Goal: Information Seeking & Learning: Learn about a topic

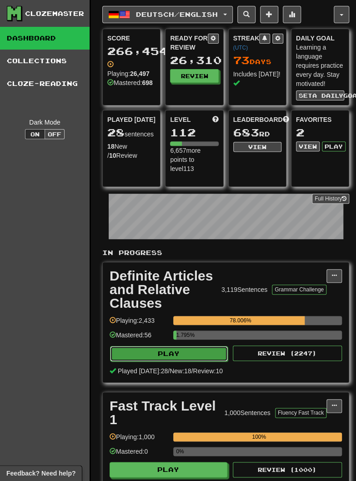
click at [146, 352] on button "Play" at bounding box center [169, 353] width 118 height 15
select select "********"
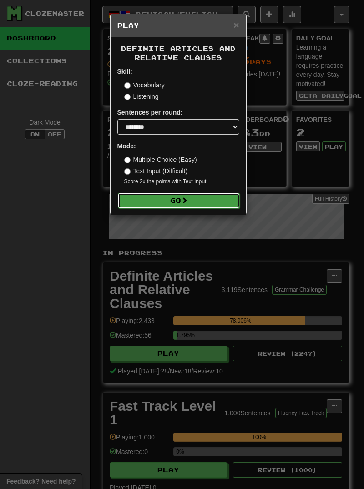
click at [145, 204] on button "Go" at bounding box center [179, 200] width 122 height 15
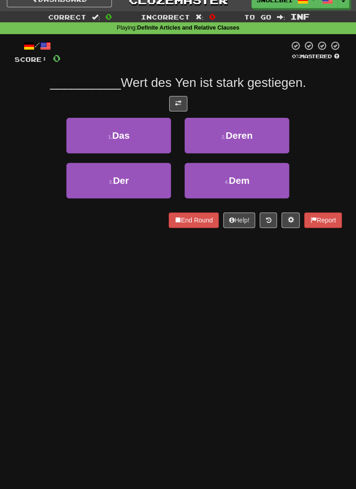
scroll to position [12, 0]
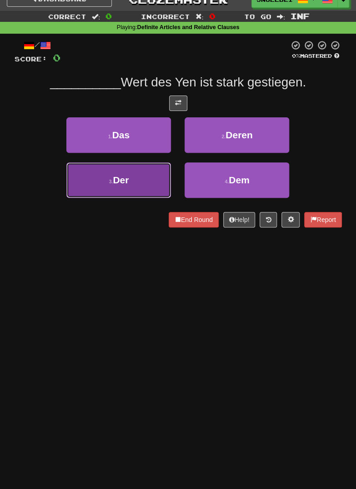
click at [113, 186] on button "3 . Der" at bounding box center [118, 179] width 105 height 35
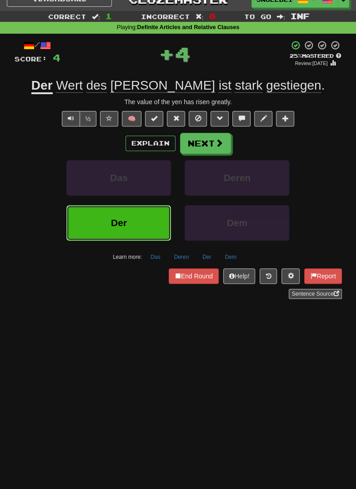
click at [102, 226] on button "Der" at bounding box center [118, 222] width 105 height 35
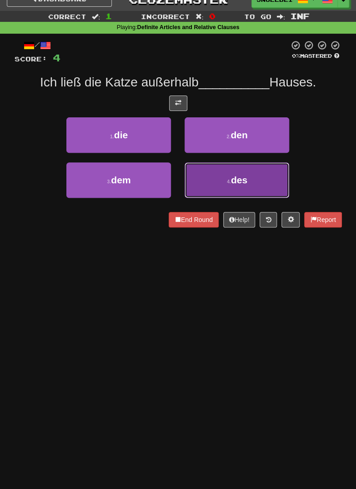
click at [221, 181] on button "4 . des" at bounding box center [237, 179] width 105 height 35
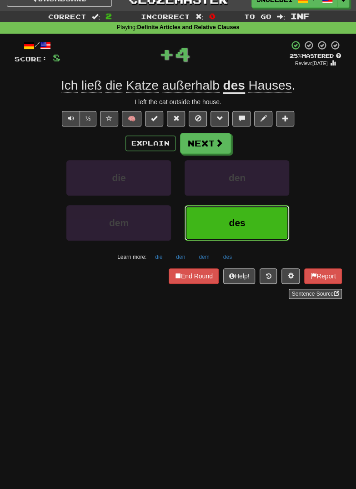
click at [269, 215] on button "des" at bounding box center [237, 222] width 105 height 35
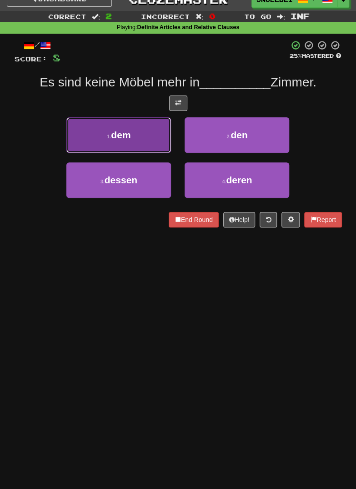
click at [101, 136] on button "1 . dem" at bounding box center [118, 134] width 105 height 35
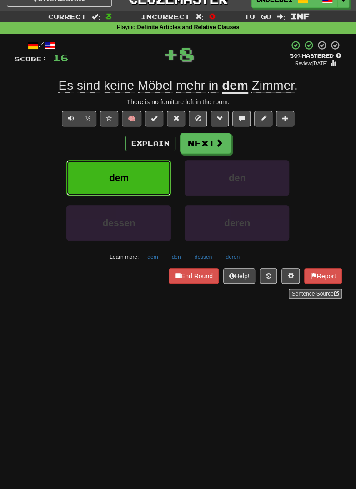
click at [106, 178] on button "dem" at bounding box center [118, 177] width 105 height 35
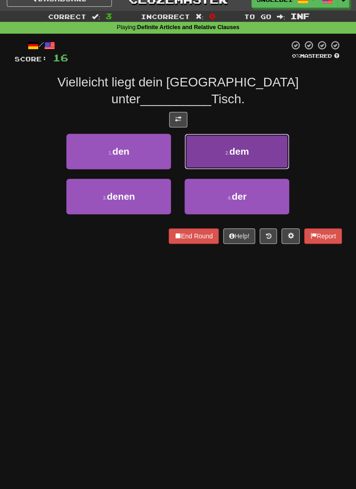
click at [262, 135] on button "2 . dem" at bounding box center [237, 151] width 105 height 35
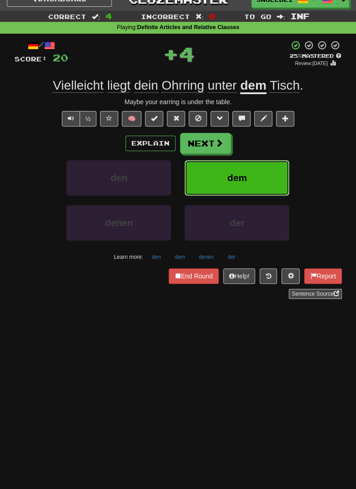
click at [263, 172] on button "dem" at bounding box center [237, 177] width 105 height 35
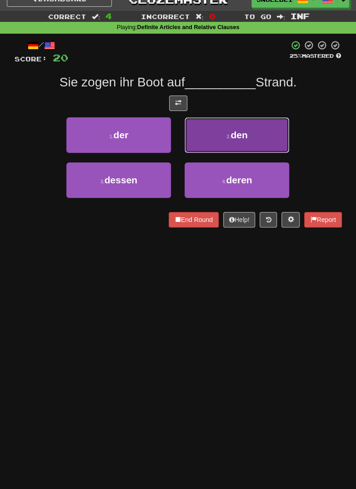
click at [269, 129] on button "2 . den" at bounding box center [237, 134] width 105 height 35
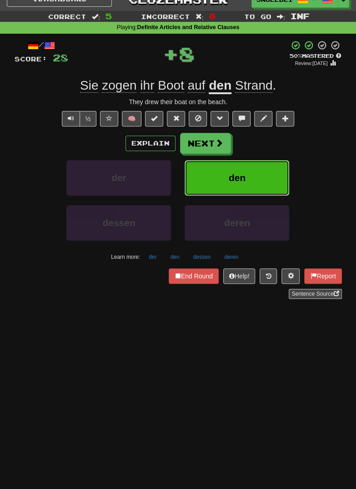
click at [267, 171] on button "den" at bounding box center [237, 177] width 105 height 35
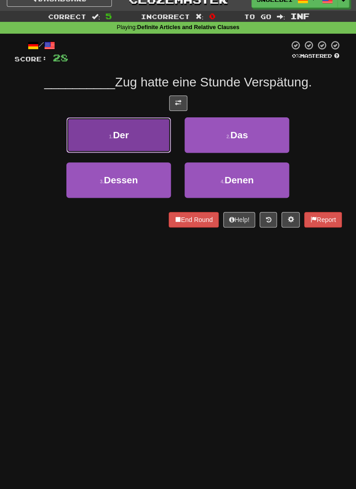
click at [100, 137] on button "1 . Der" at bounding box center [118, 134] width 105 height 35
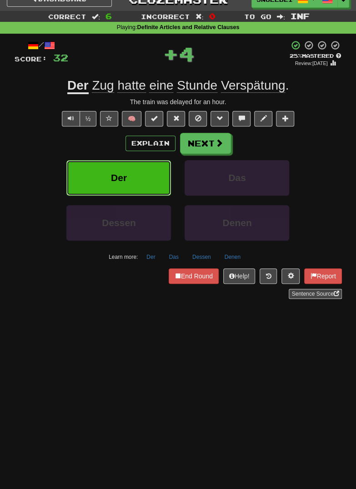
click at [105, 179] on button "Der" at bounding box center [118, 177] width 105 height 35
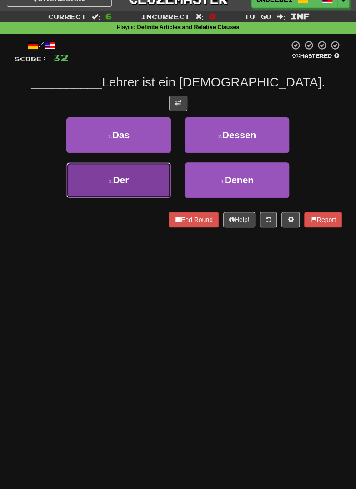
click at [110, 183] on small "3 ." at bounding box center [111, 181] width 4 height 5
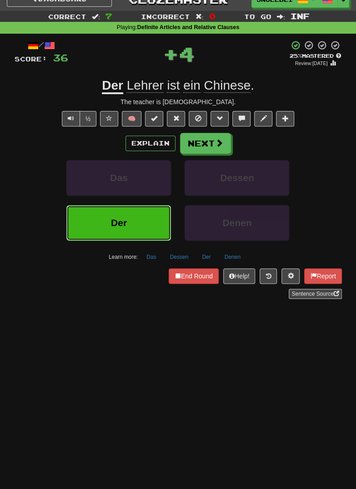
click at [106, 229] on button "Der" at bounding box center [118, 222] width 105 height 35
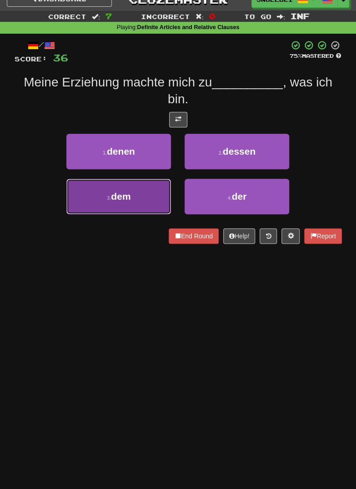
click at [101, 195] on button "3 . dem" at bounding box center [118, 196] width 105 height 35
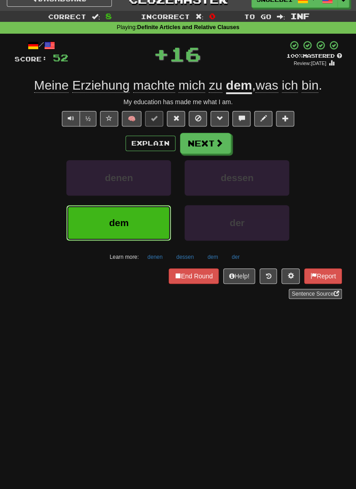
click at [104, 231] on button "dem" at bounding box center [118, 222] width 105 height 35
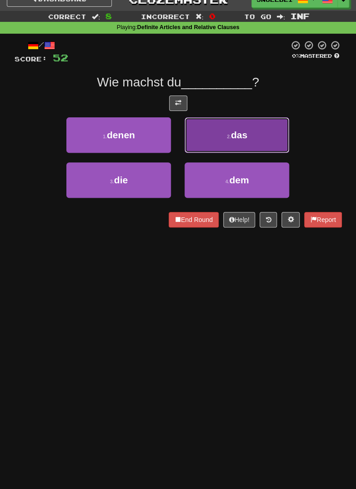
click at [269, 134] on button "2 . das" at bounding box center [237, 134] width 105 height 35
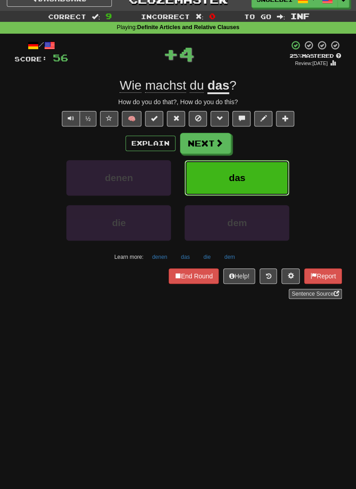
click at [267, 167] on button "das" at bounding box center [237, 177] width 105 height 35
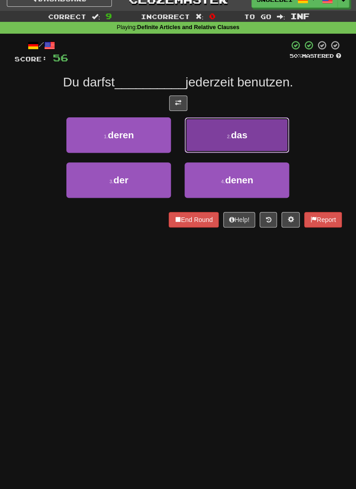
click at [264, 135] on button "2 . das" at bounding box center [237, 134] width 105 height 35
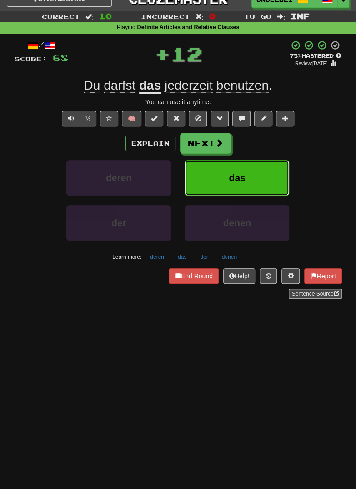
click at [268, 171] on button "das" at bounding box center [237, 177] width 105 height 35
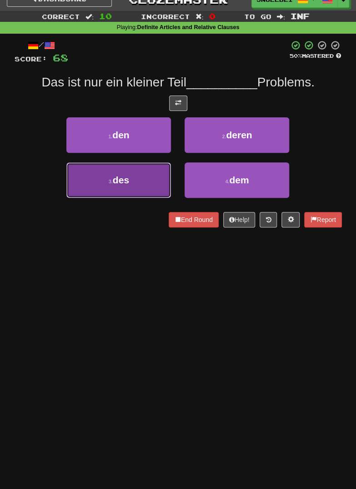
click at [111, 176] on button "3 . des" at bounding box center [118, 179] width 105 height 35
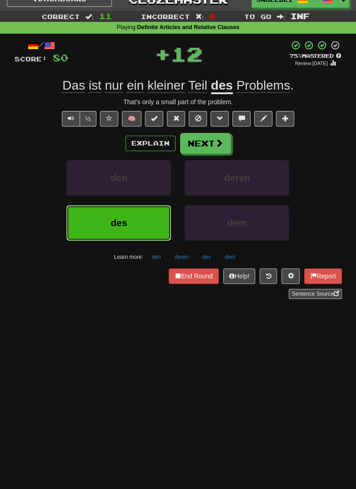
click at [96, 222] on button "des" at bounding box center [118, 222] width 105 height 35
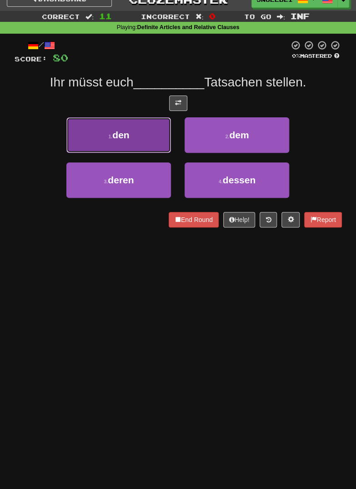
click at [102, 140] on button "1 . den" at bounding box center [118, 134] width 105 height 35
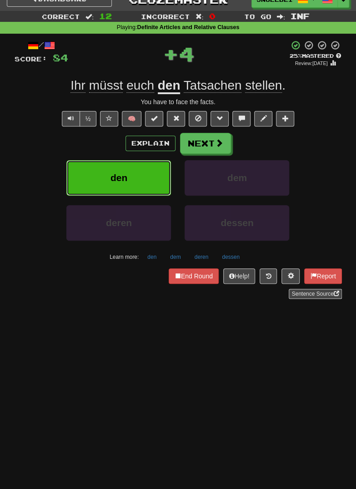
click at [97, 182] on button "den" at bounding box center [118, 177] width 105 height 35
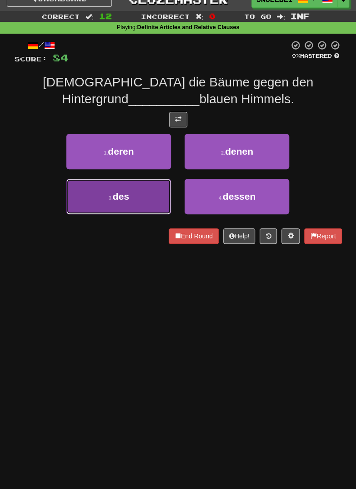
click at [107, 200] on button "3 . des" at bounding box center [118, 196] width 105 height 35
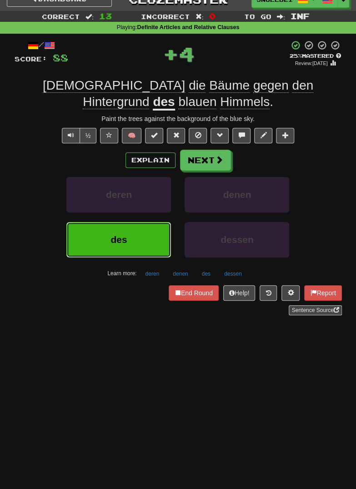
click at [88, 245] on button "des" at bounding box center [118, 239] width 105 height 35
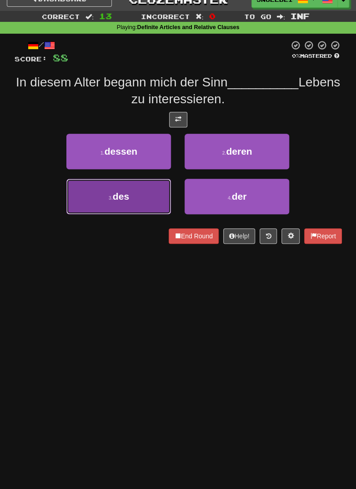
click at [97, 201] on button "3 . des" at bounding box center [118, 196] width 105 height 35
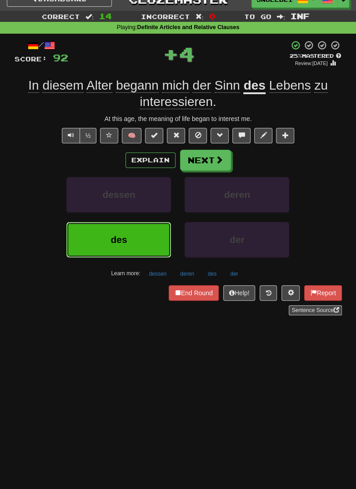
click at [91, 233] on button "des" at bounding box center [118, 239] width 105 height 35
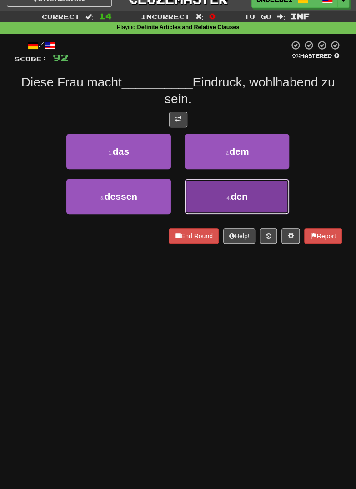
click at [259, 194] on button "4 . den" at bounding box center [237, 196] width 105 height 35
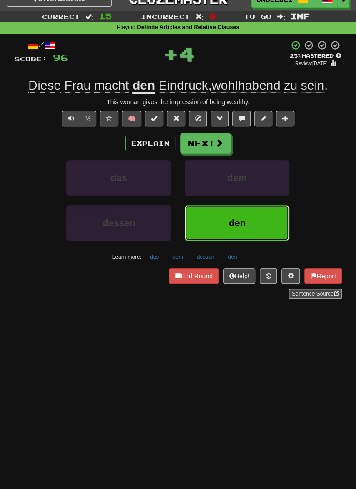
click at [250, 229] on button "den" at bounding box center [237, 222] width 105 height 35
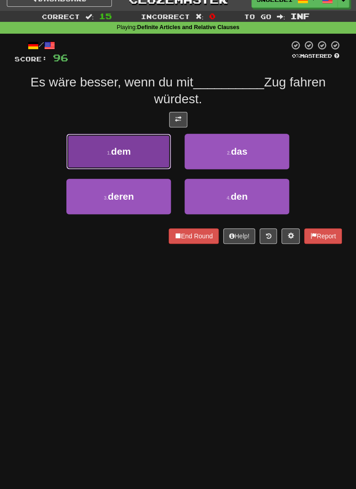
click at [102, 152] on button "1 . dem" at bounding box center [118, 151] width 105 height 35
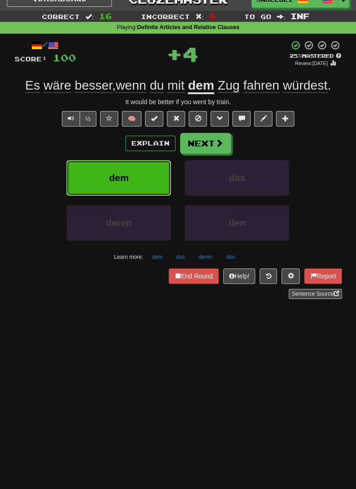
click at [100, 183] on button "dem" at bounding box center [118, 177] width 105 height 35
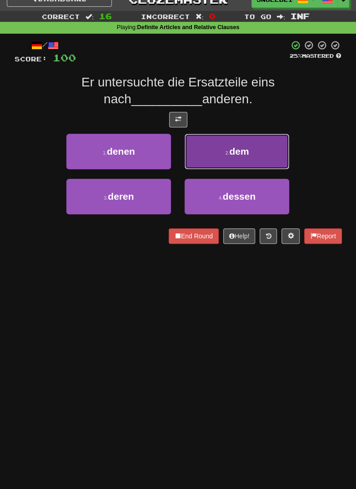
click at [267, 146] on button "2 . dem" at bounding box center [237, 151] width 105 height 35
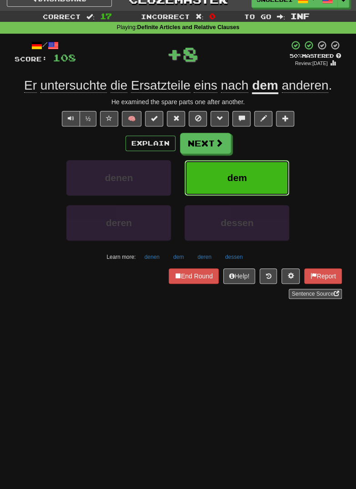
click at [272, 186] on button "dem" at bounding box center [237, 177] width 105 height 35
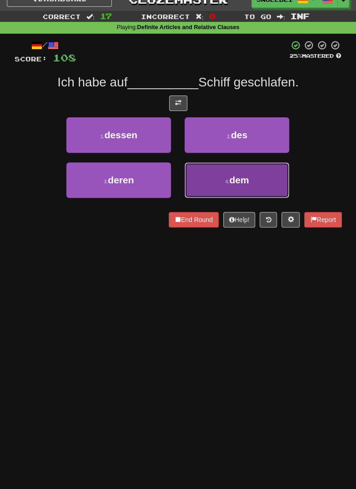
click at [263, 182] on button "4 . dem" at bounding box center [237, 179] width 105 height 35
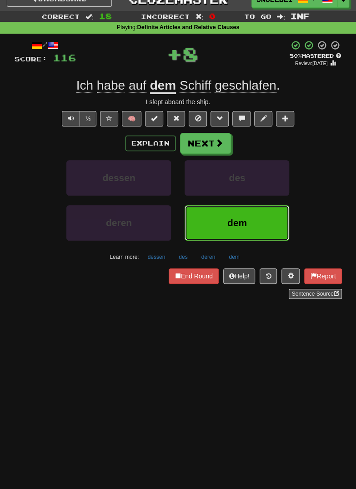
click at [262, 220] on button "dem" at bounding box center [237, 222] width 105 height 35
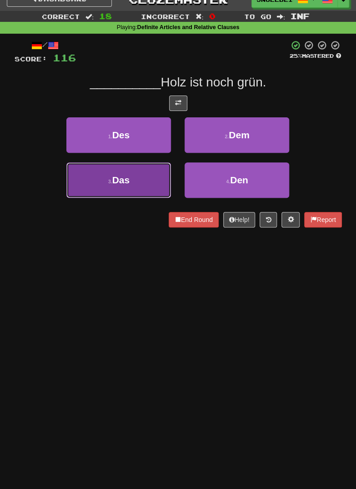
click at [106, 178] on button "3 . Das" at bounding box center [118, 179] width 105 height 35
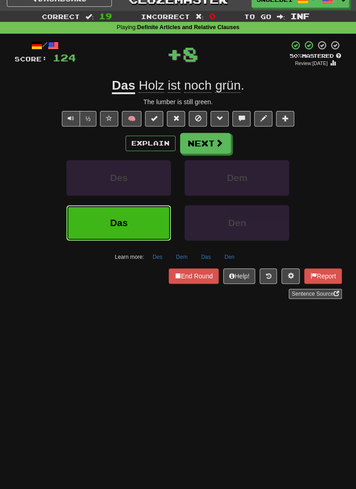
click at [102, 214] on button "Das" at bounding box center [118, 222] width 105 height 35
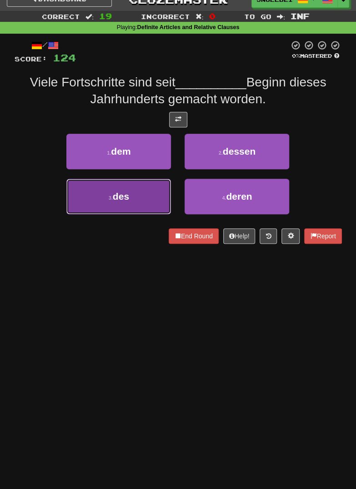
click at [106, 196] on button "3 . des" at bounding box center [118, 196] width 105 height 35
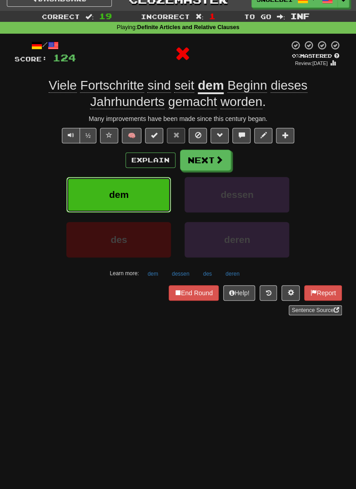
click at [96, 190] on button "dem" at bounding box center [118, 194] width 105 height 35
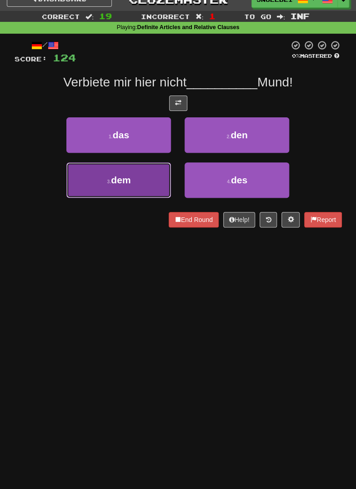
click at [101, 181] on button "3 . dem" at bounding box center [118, 179] width 105 height 35
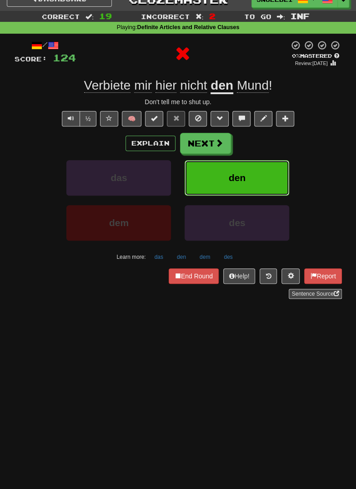
click at [250, 173] on button "den" at bounding box center [237, 177] width 105 height 35
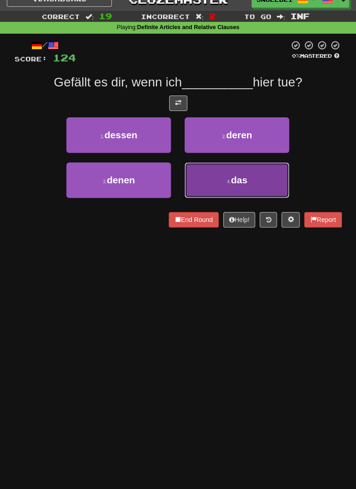
click at [263, 176] on button "4 . das" at bounding box center [237, 179] width 105 height 35
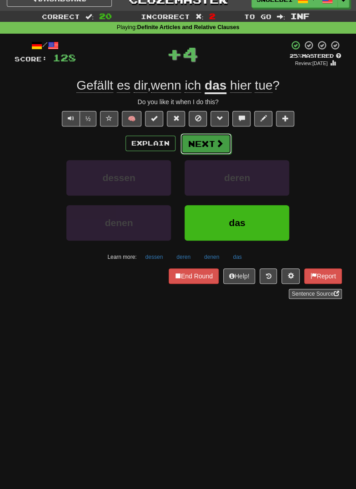
click at [222, 141] on button "Next" at bounding box center [206, 143] width 51 height 21
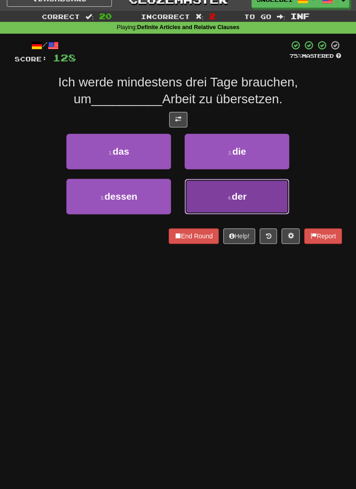
click at [259, 199] on button "4 . der" at bounding box center [237, 196] width 105 height 35
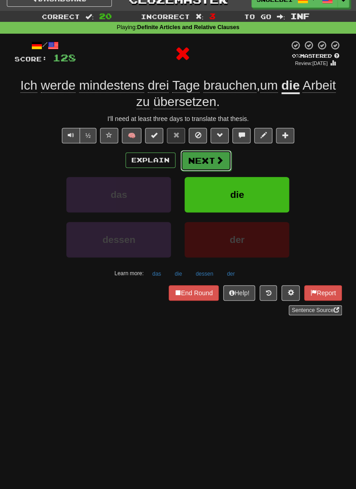
click at [216, 159] on span at bounding box center [220, 160] width 8 height 8
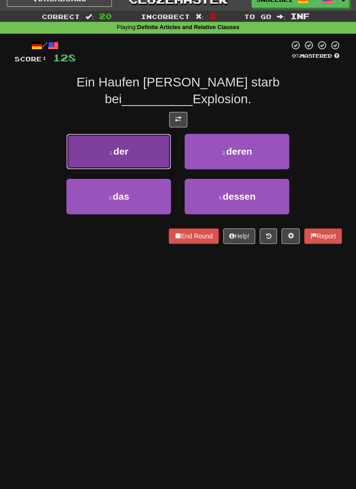
click at [97, 137] on button "1 . der" at bounding box center [118, 151] width 105 height 35
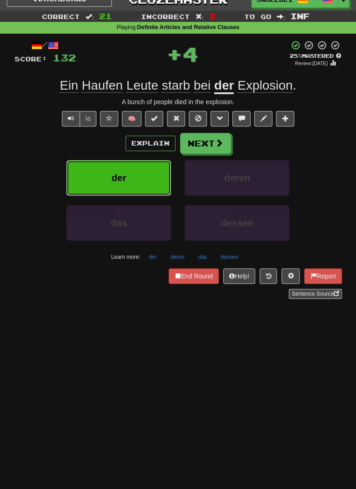
click at [103, 177] on button "der" at bounding box center [118, 177] width 105 height 35
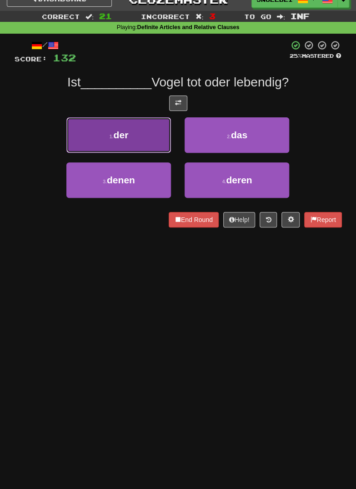
click at [94, 134] on button "1 . der" at bounding box center [118, 134] width 105 height 35
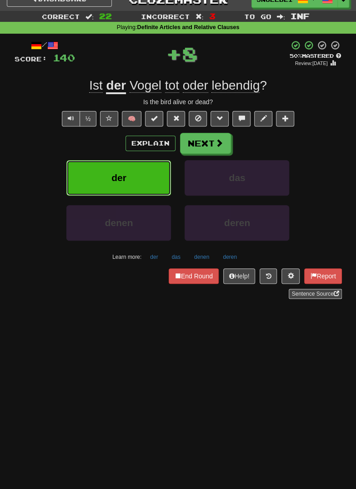
click at [101, 173] on button "der" at bounding box center [118, 177] width 105 height 35
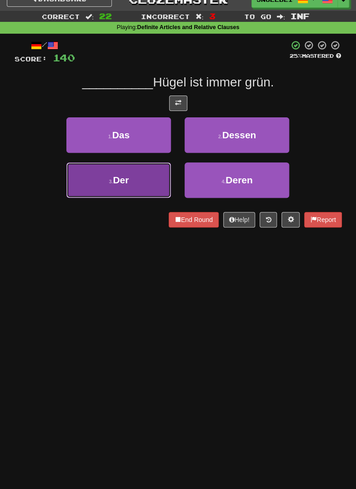
click at [107, 184] on button "3 . Der" at bounding box center [118, 179] width 105 height 35
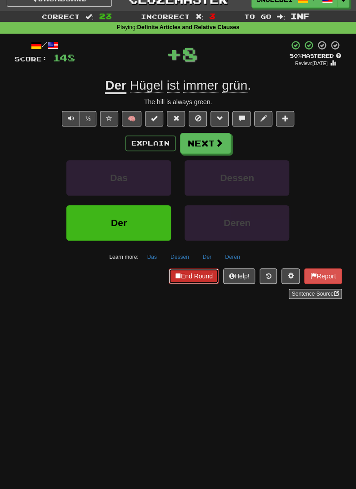
click at [191, 275] on button "End Round" at bounding box center [194, 275] width 50 height 15
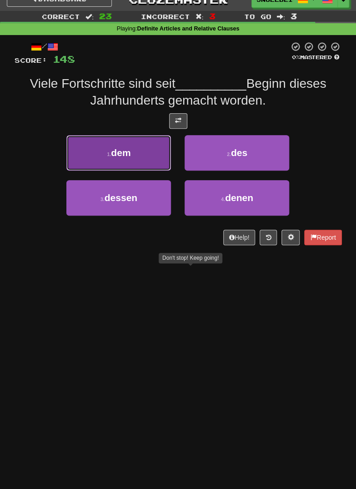
click at [108, 157] on button "1 . dem" at bounding box center [118, 152] width 105 height 35
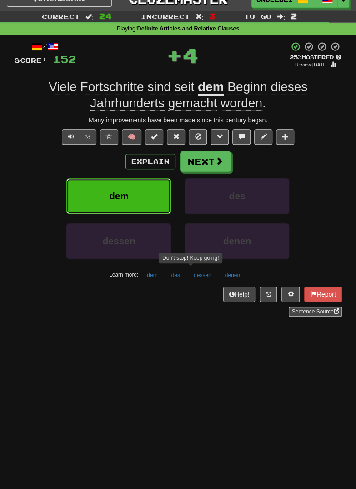
click at [102, 201] on button "dem" at bounding box center [118, 195] width 105 height 35
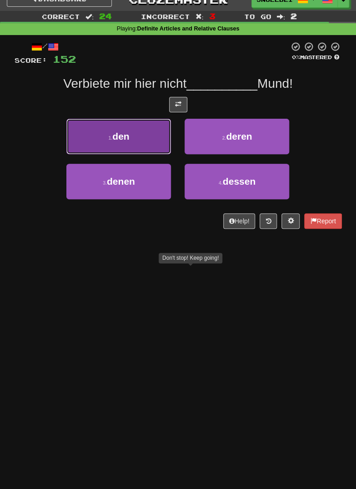
click at [94, 135] on button "1 . den" at bounding box center [118, 136] width 105 height 35
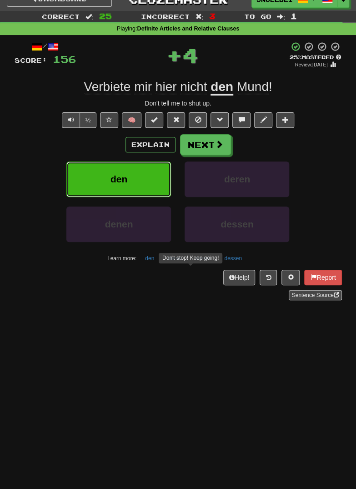
click at [99, 177] on button "den" at bounding box center [118, 178] width 105 height 35
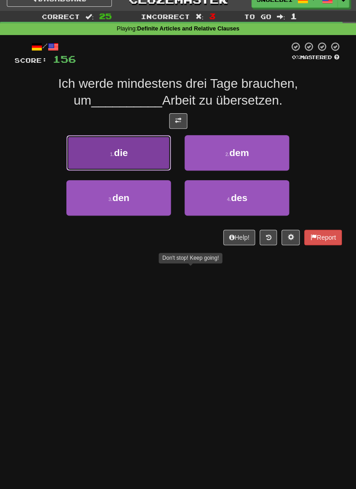
click at [95, 150] on button "1 . die" at bounding box center [118, 152] width 105 height 35
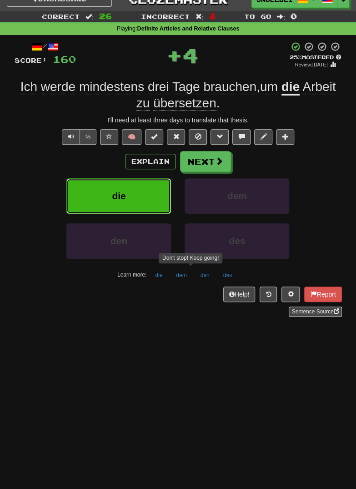
click at [105, 192] on button "die" at bounding box center [118, 195] width 105 height 35
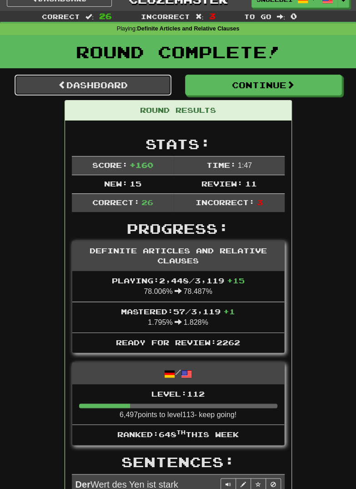
click at [79, 86] on link "Dashboard" at bounding box center [93, 85] width 157 height 21
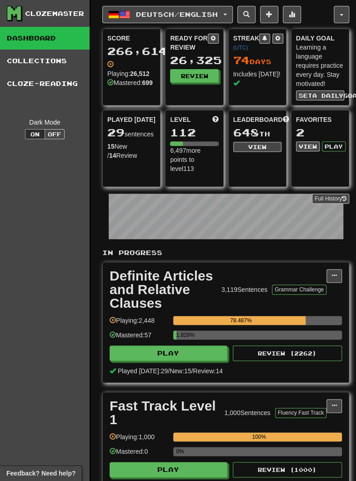
scroll to position [470, 0]
